Goal: Information Seeking & Learning: Learn about a topic

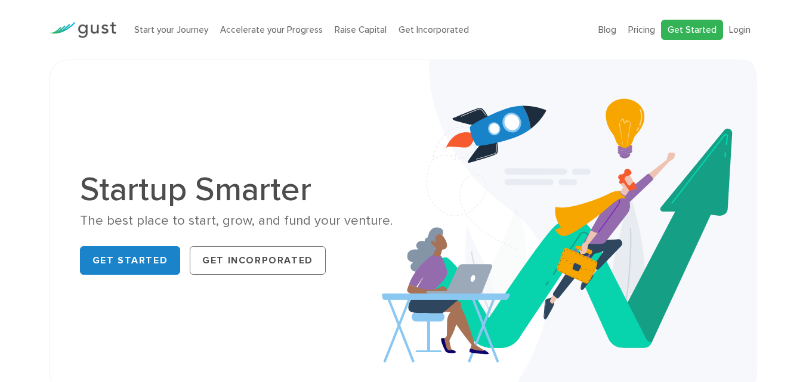
click at [705, 24] on link "Get Started" at bounding box center [692, 30] width 62 height 21
click at [643, 27] on link "Pricing" at bounding box center [641, 29] width 27 height 11
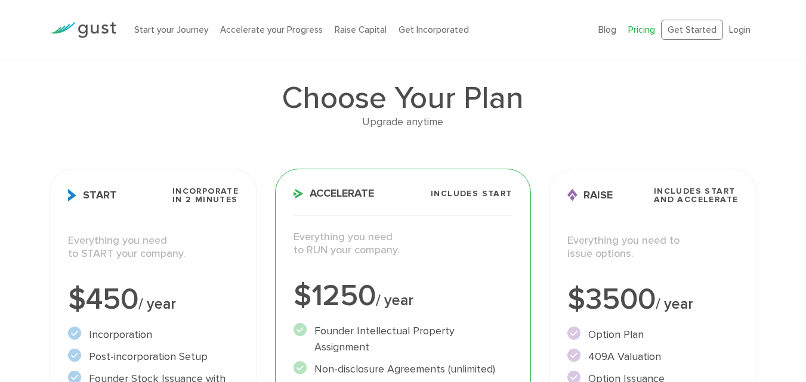
scroll to position [60, 0]
